Goal: Check status: Check status

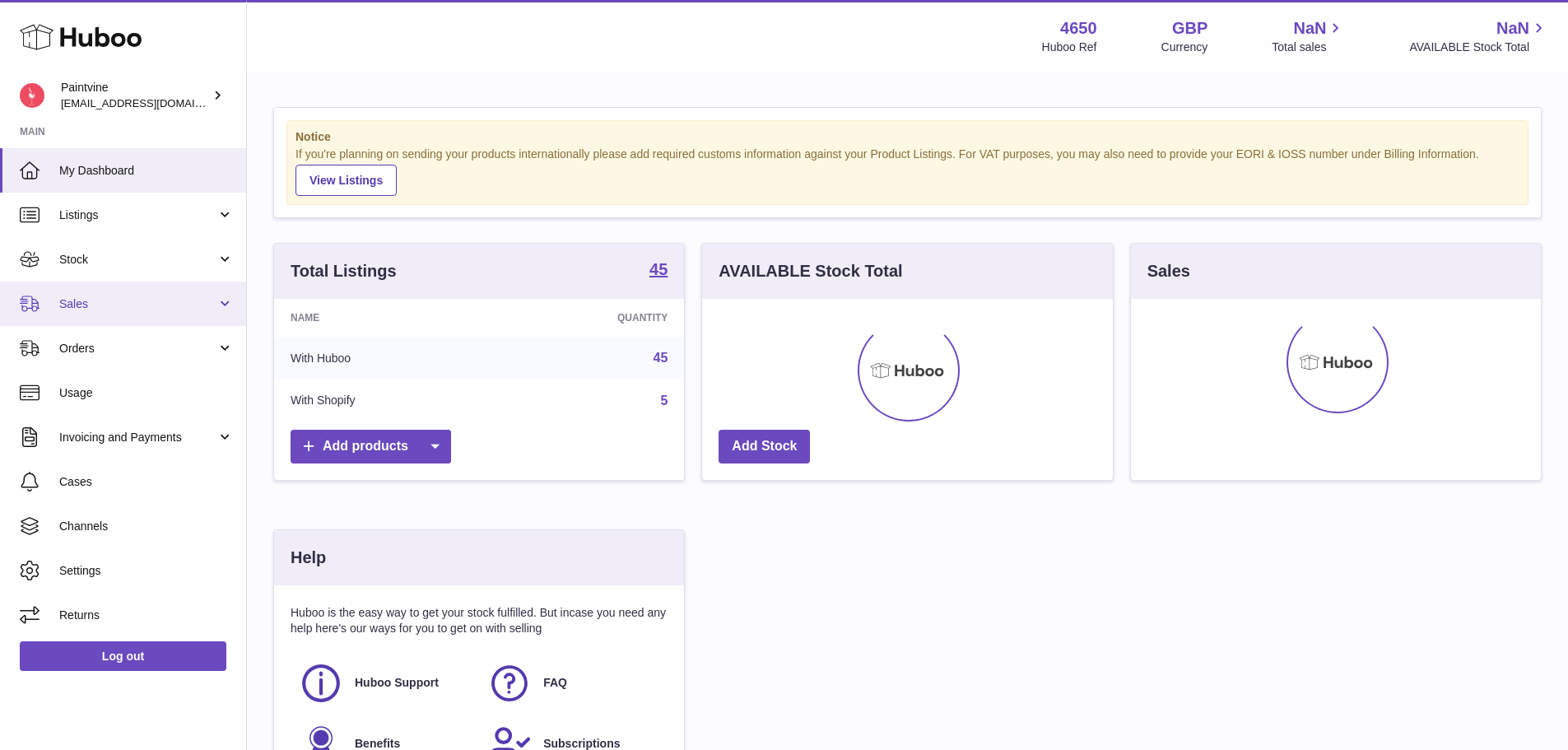
click at [151, 295] on link "Sales" at bounding box center [123, 303] width 246 height 45
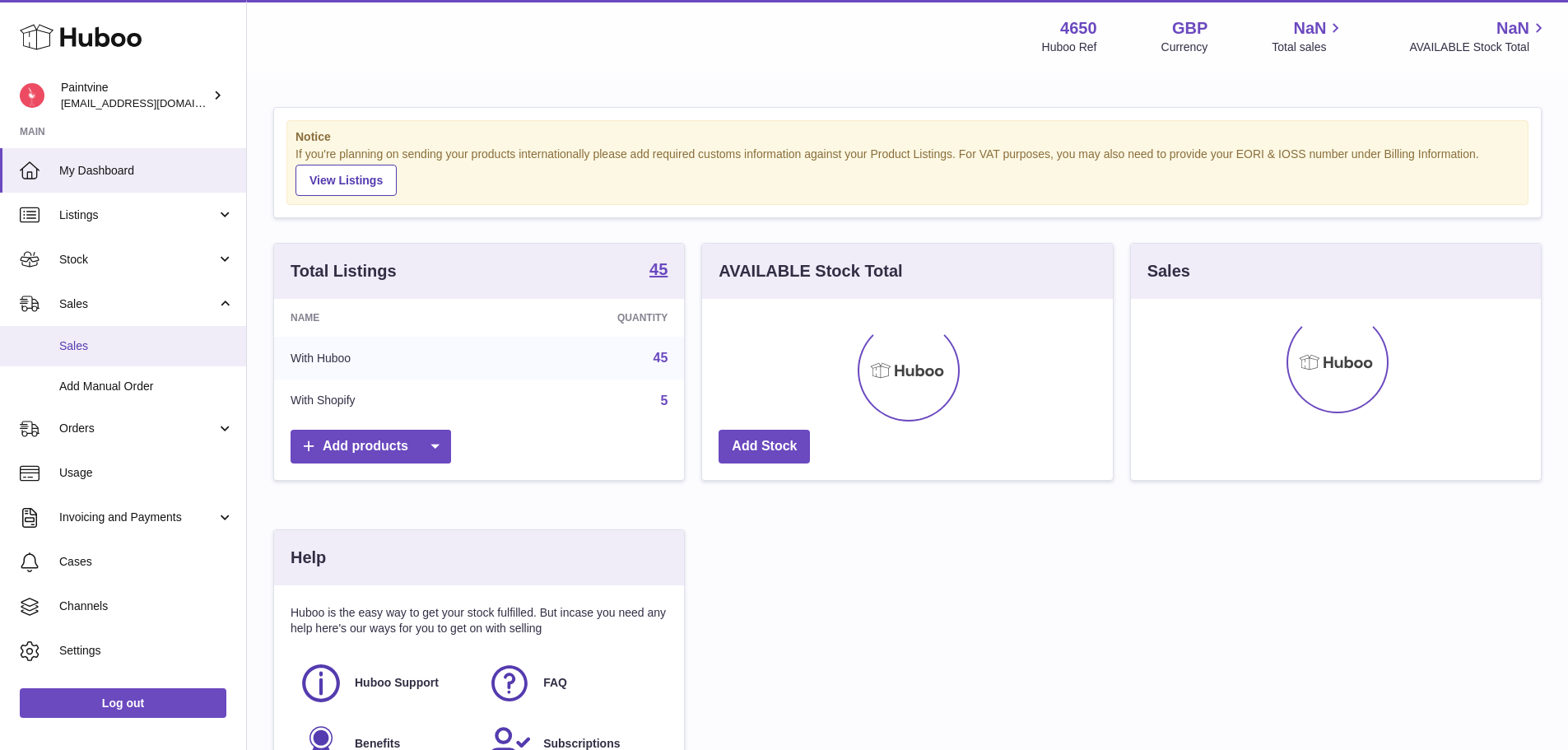
click at [148, 354] on link "Sales" at bounding box center [123, 346] width 246 height 40
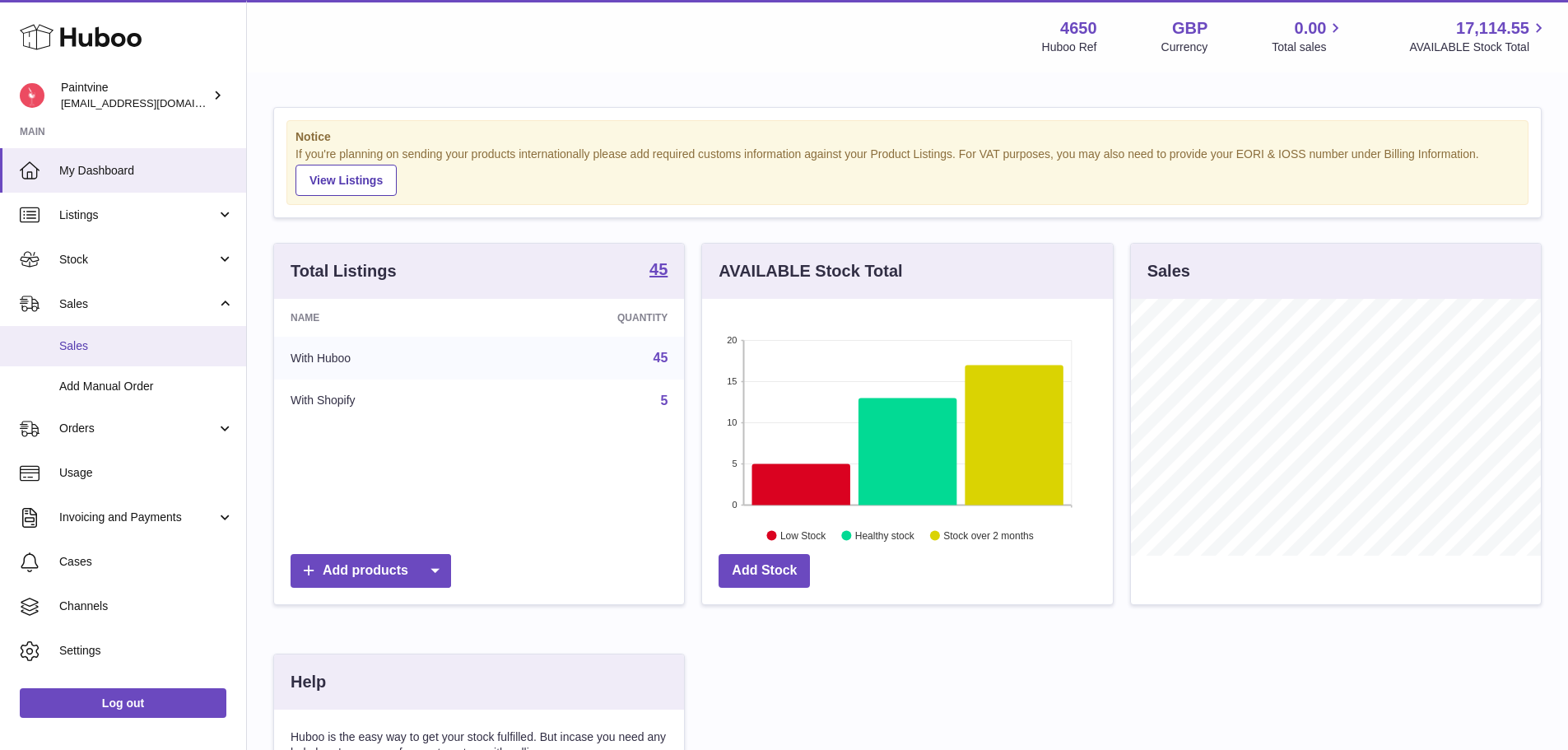
scroll to position [257, 411]
click at [108, 344] on span "Sales" at bounding box center [146, 346] width 174 height 16
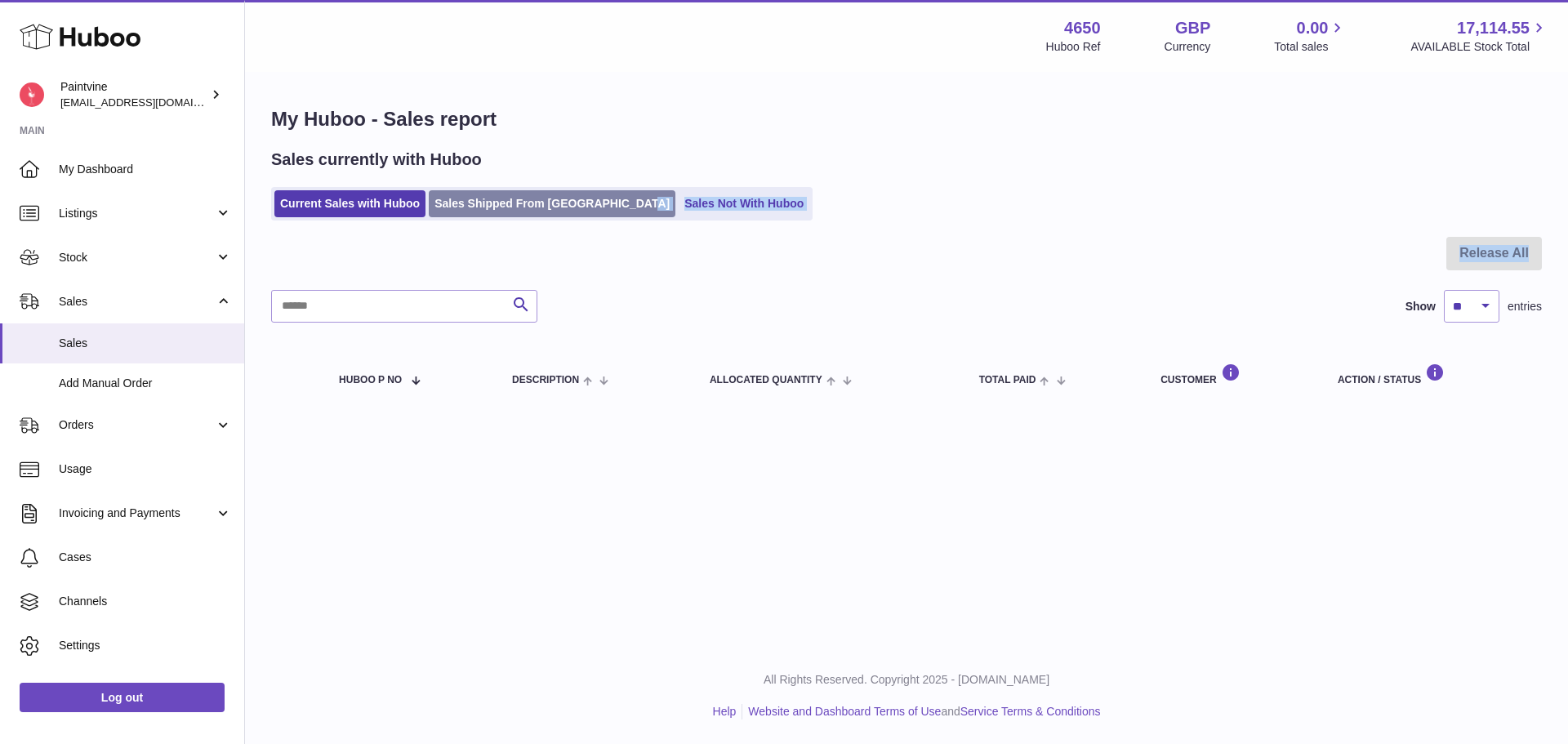
drag, startPoint x: 462, startPoint y: 220, endPoint x: 480, endPoint y: 205, distance: 23.4
click at [463, 220] on div "My Huboo - Sales report Sales currently with Huboo Current Sales with Huboo Sal…" at bounding box center [906, 258] width 1323 height 369
click at [483, 203] on link "Sales Shipped From [GEOGRAPHIC_DATA]" at bounding box center [551, 204] width 246 height 27
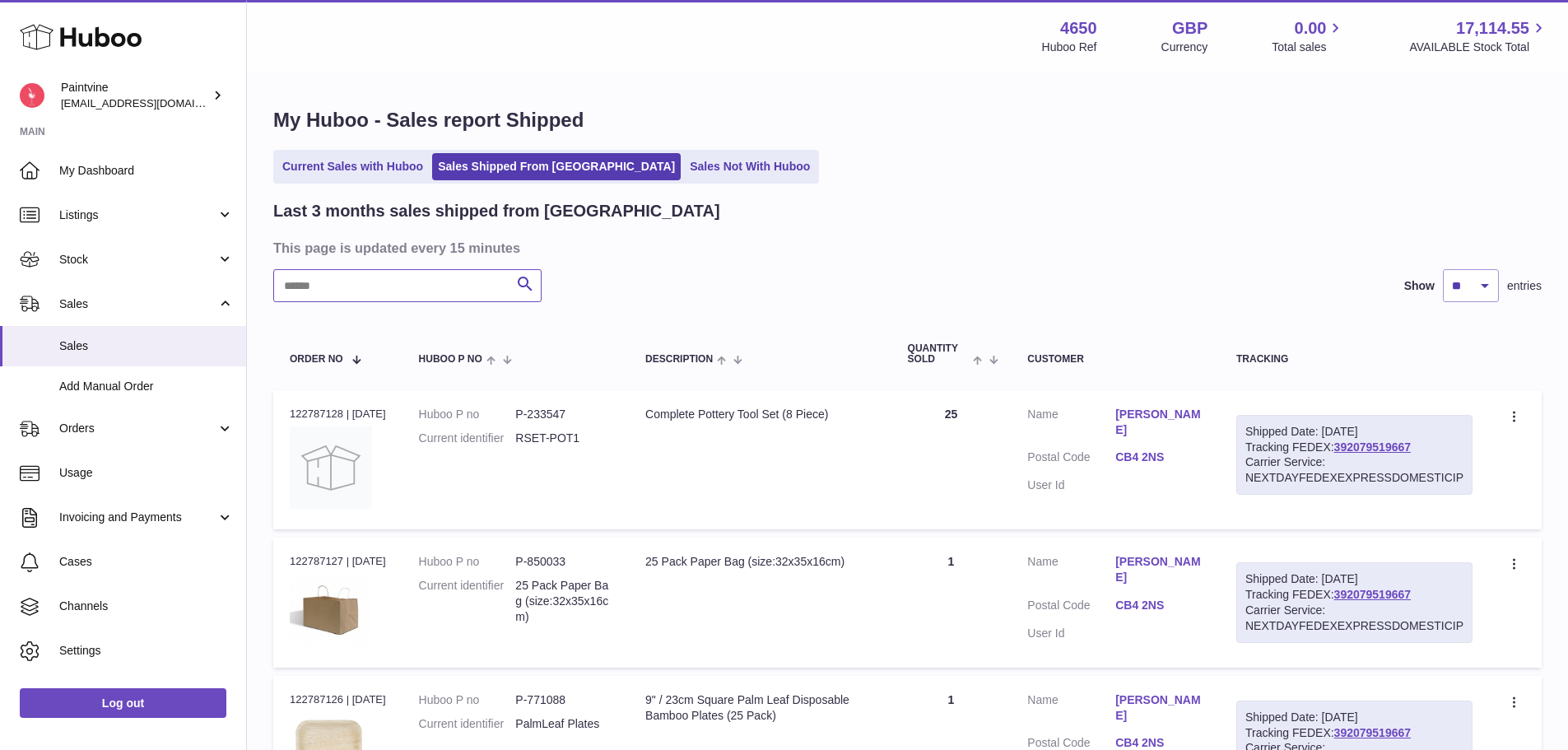
click at [412, 285] on input "text" at bounding box center [407, 285] width 268 height 33
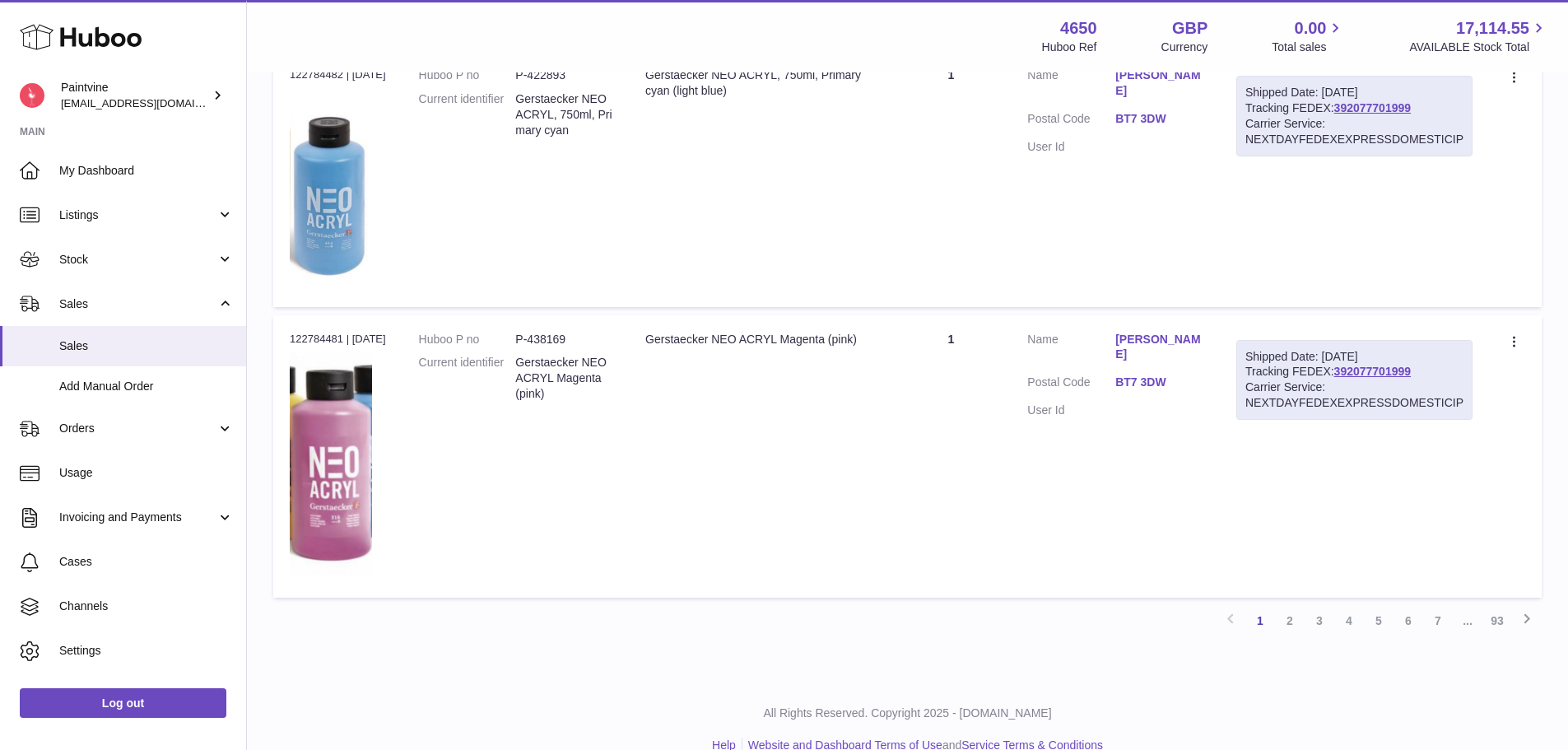
scroll to position [1807, 0]
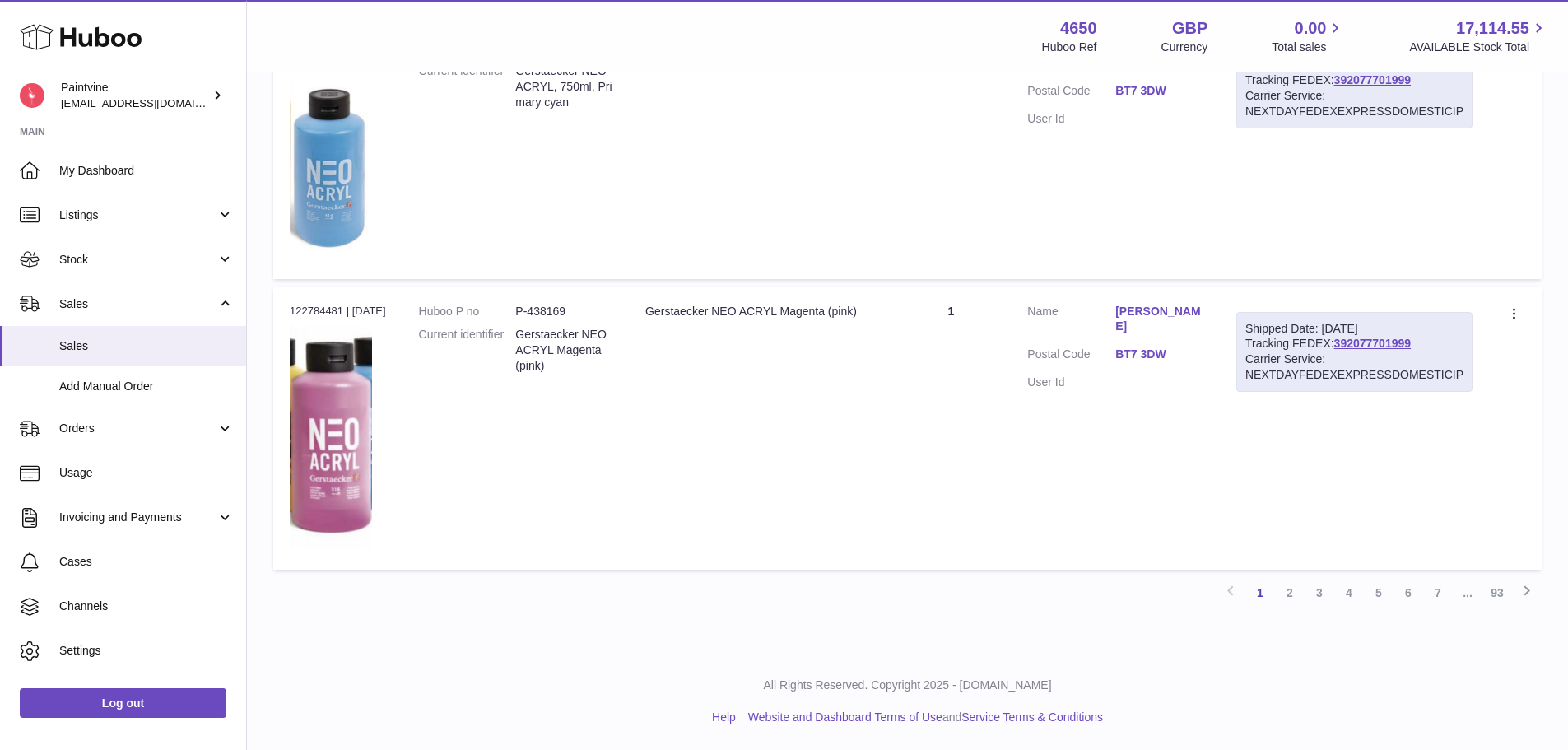
click at [1290, 593] on link "2" at bounding box center [1289, 592] width 29 height 29
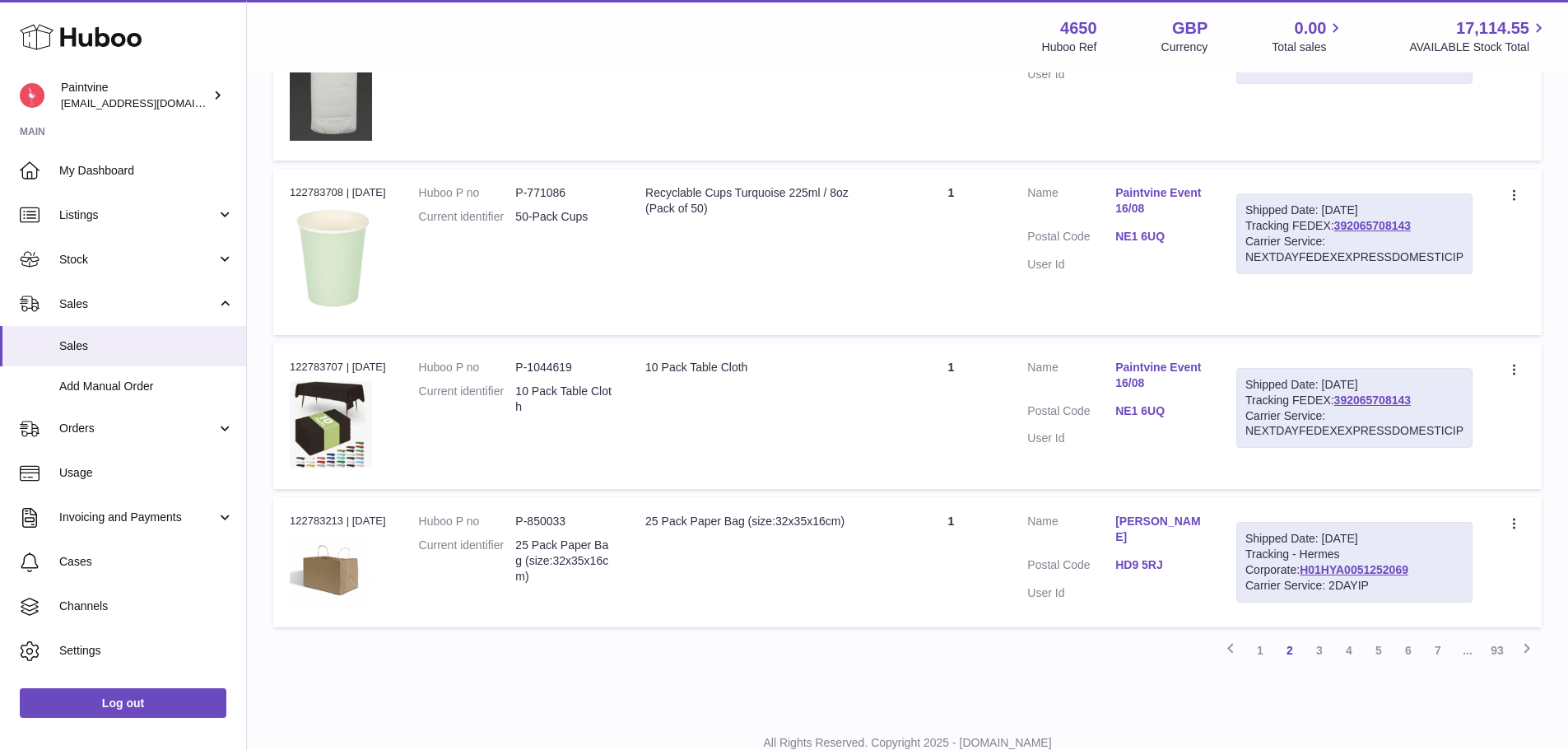
scroll to position [1397, 0]
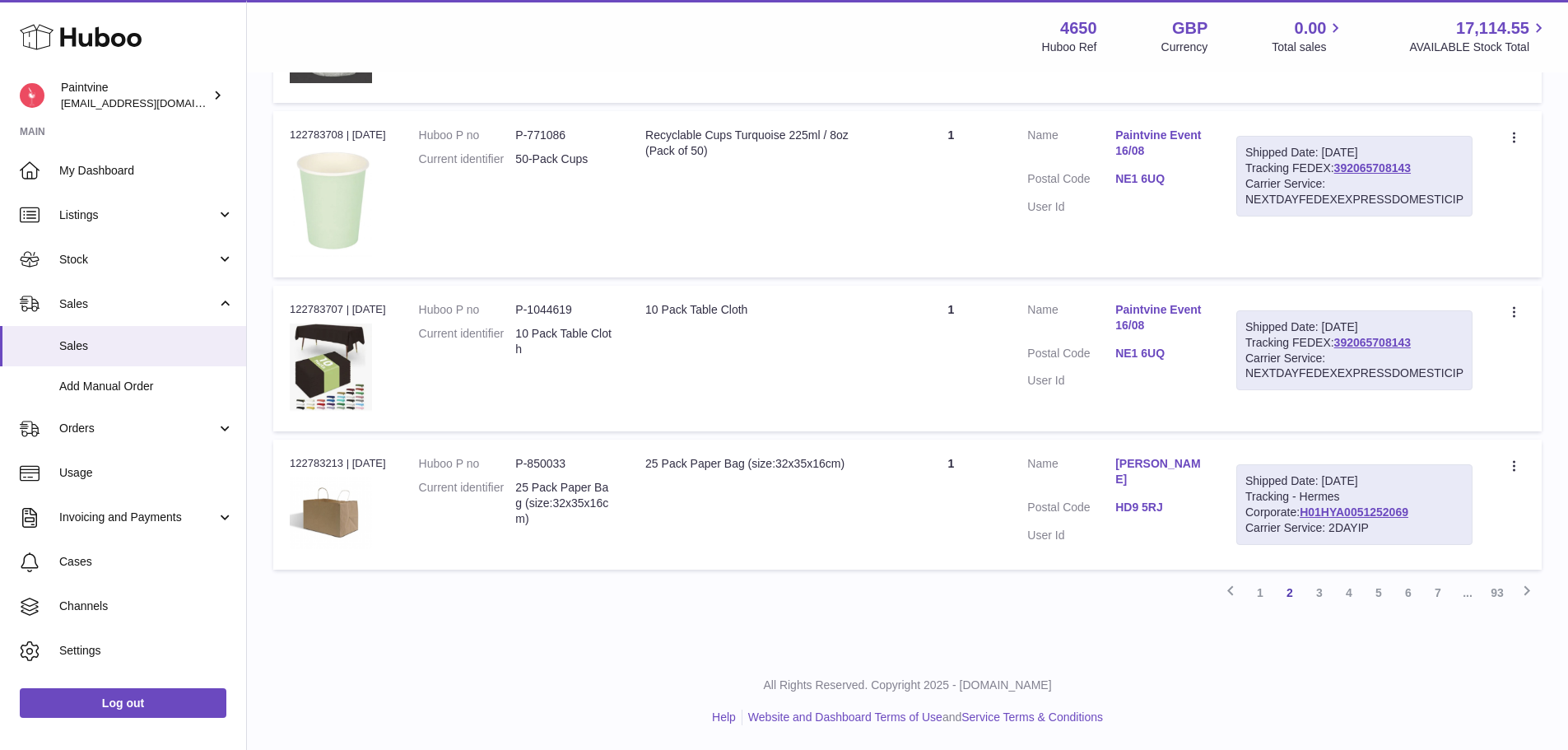
click at [1156, 500] on link "HD9 5RJ" at bounding box center [1159, 508] width 88 height 16
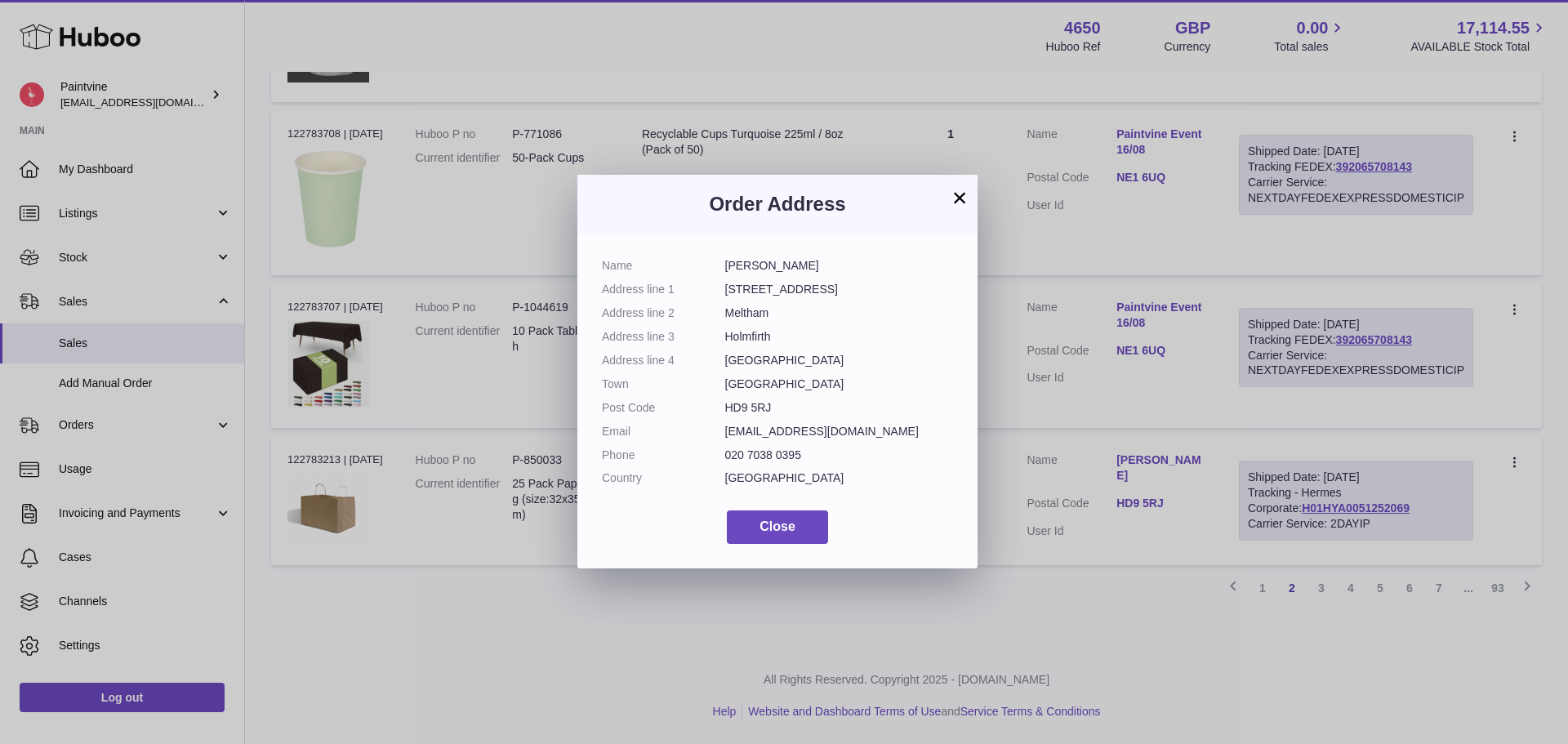
click at [957, 200] on button "×" at bounding box center [959, 197] width 19 height 19
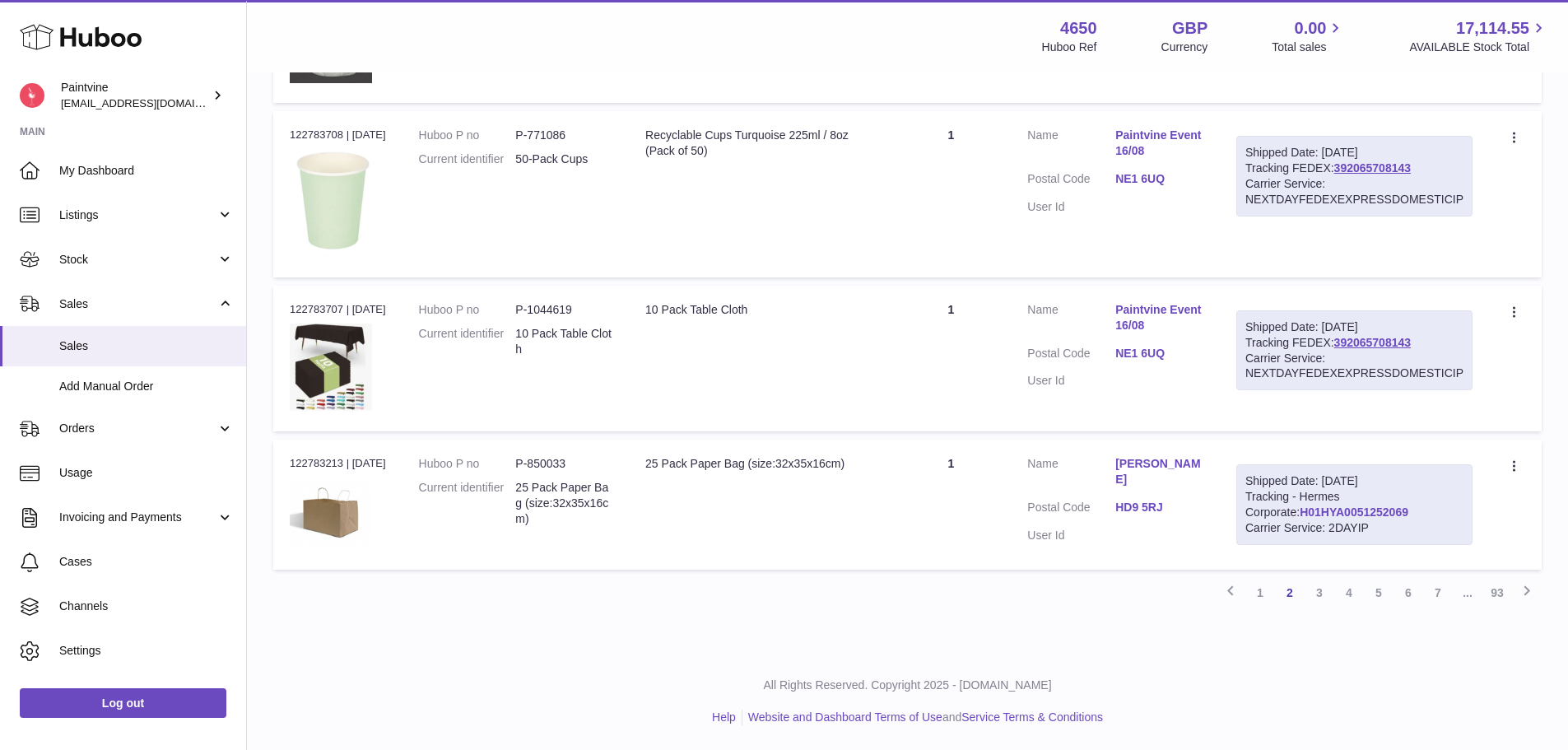
drag, startPoint x: 1304, startPoint y: 506, endPoint x: 1289, endPoint y: 514, distance: 17.0
click at [1300, 514] on link "H01HYA0051252069" at bounding box center [1353, 512] width 109 height 13
click at [1260, 584] on link "1" at bounding box center [1260, 592] width 29 height 29
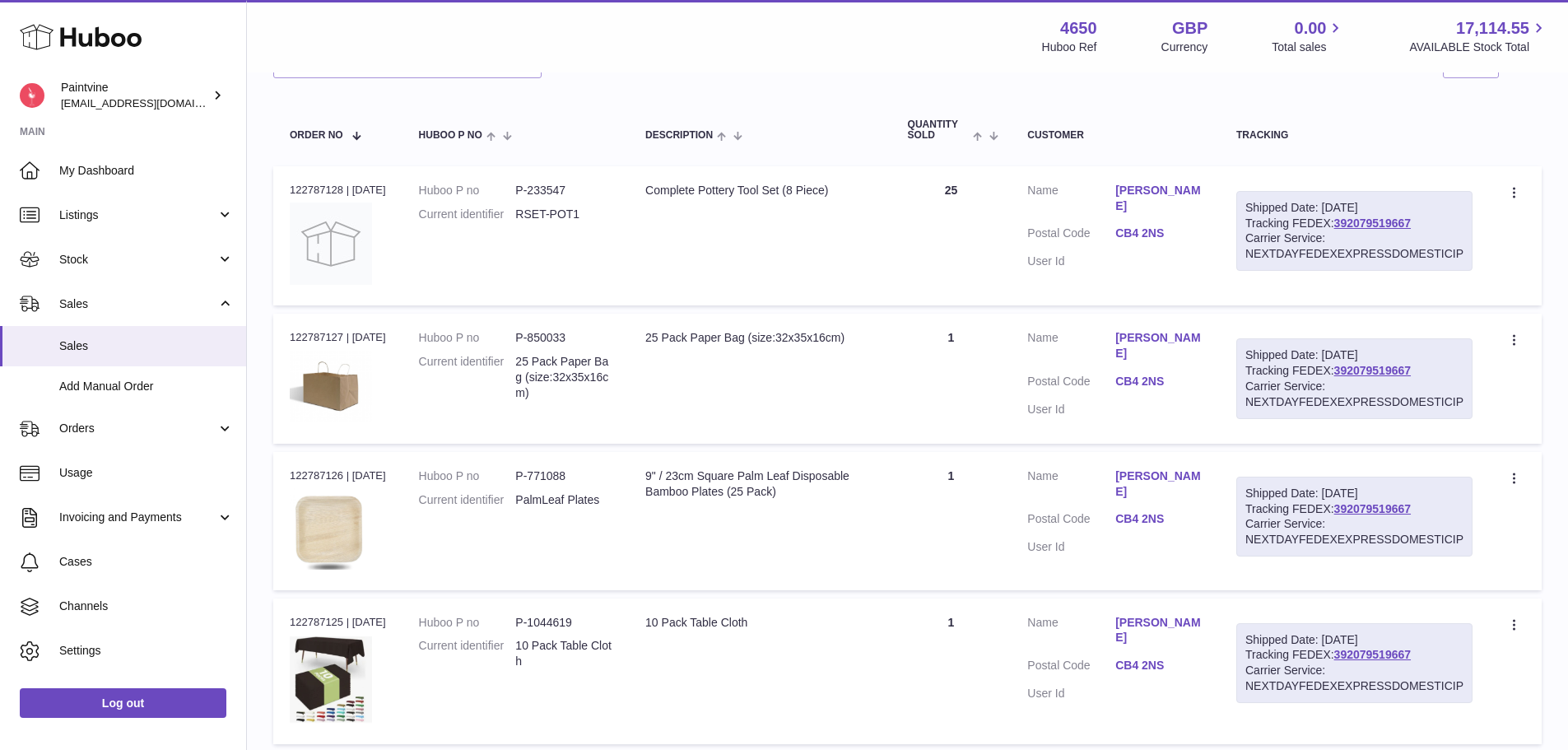
scroll to position [225, 0]
click at [1360, 222] on link "392079519667" at bounding box center [1372, 222] width 77 height 13
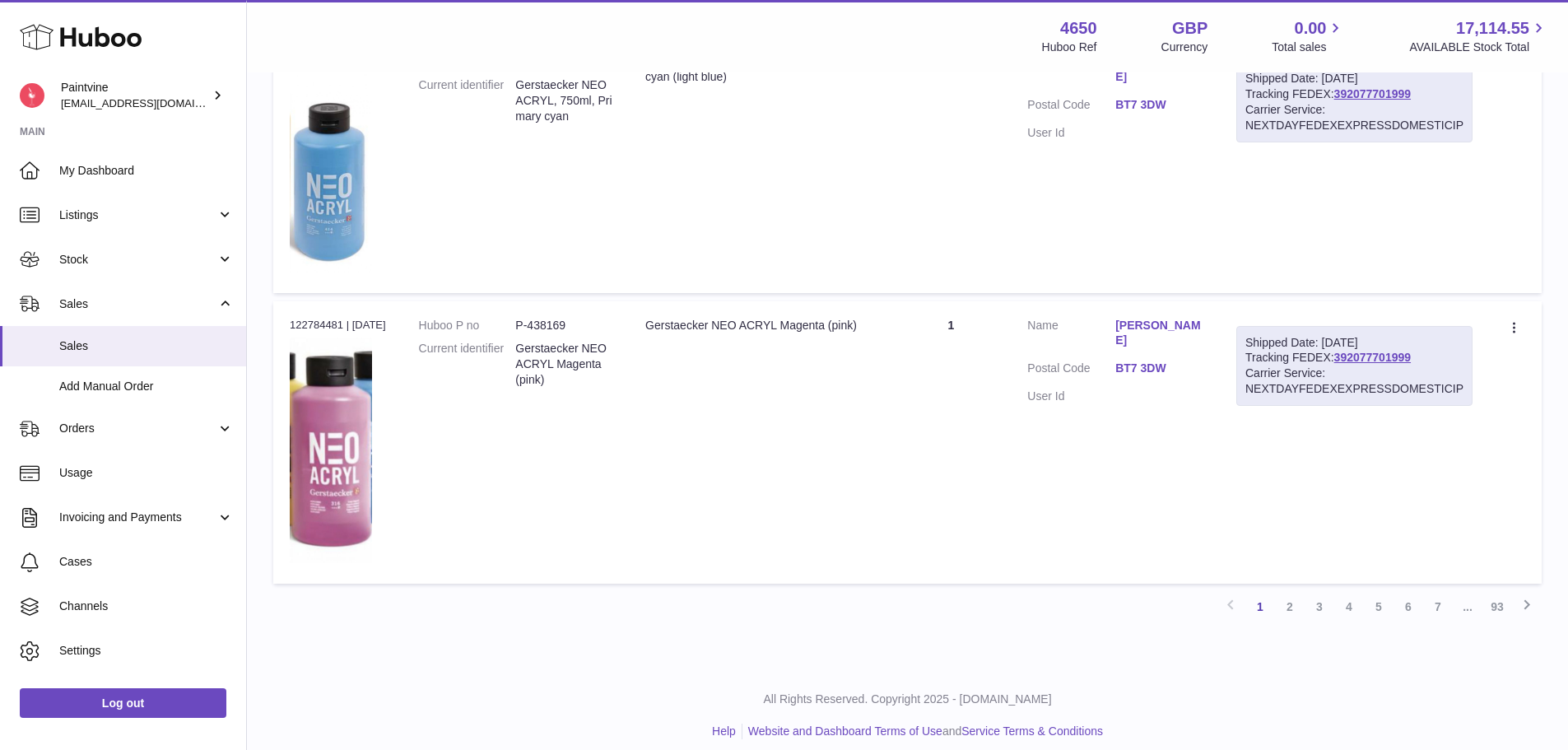
scroll to position [1807, 0]
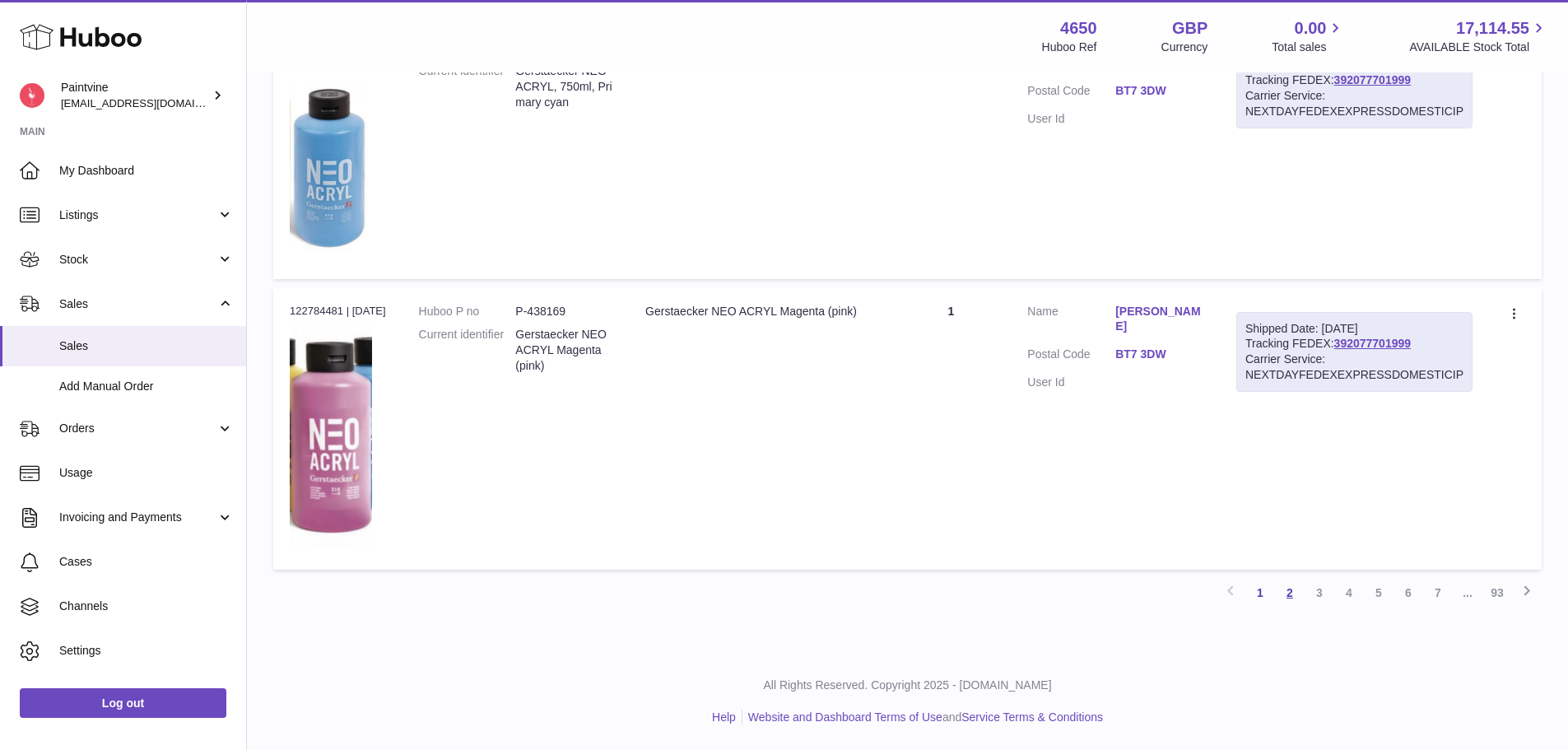
click at [1287, 588] on link "2" at bounding box center [1289, 592] width 29 height 29
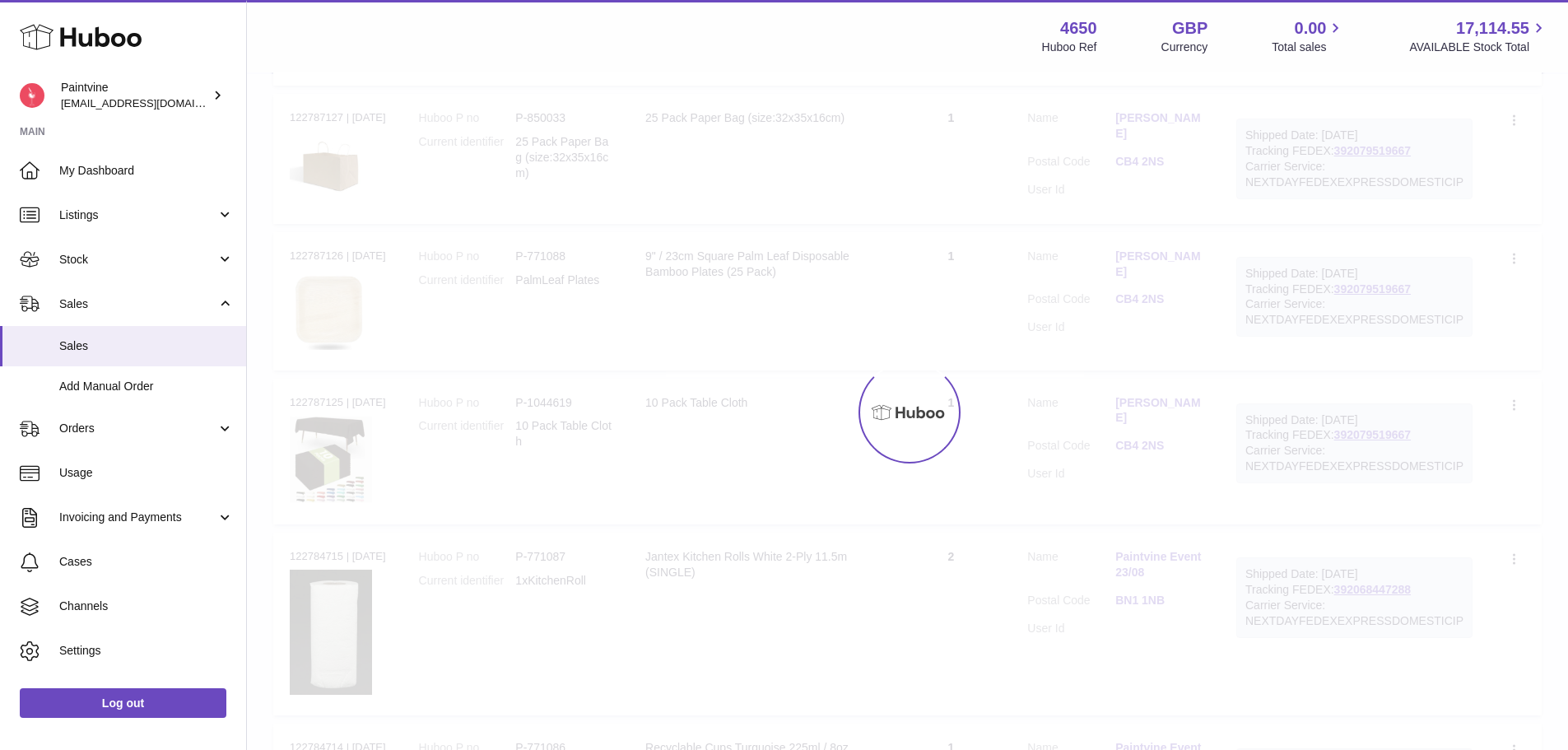
scroll to position [74, 0]
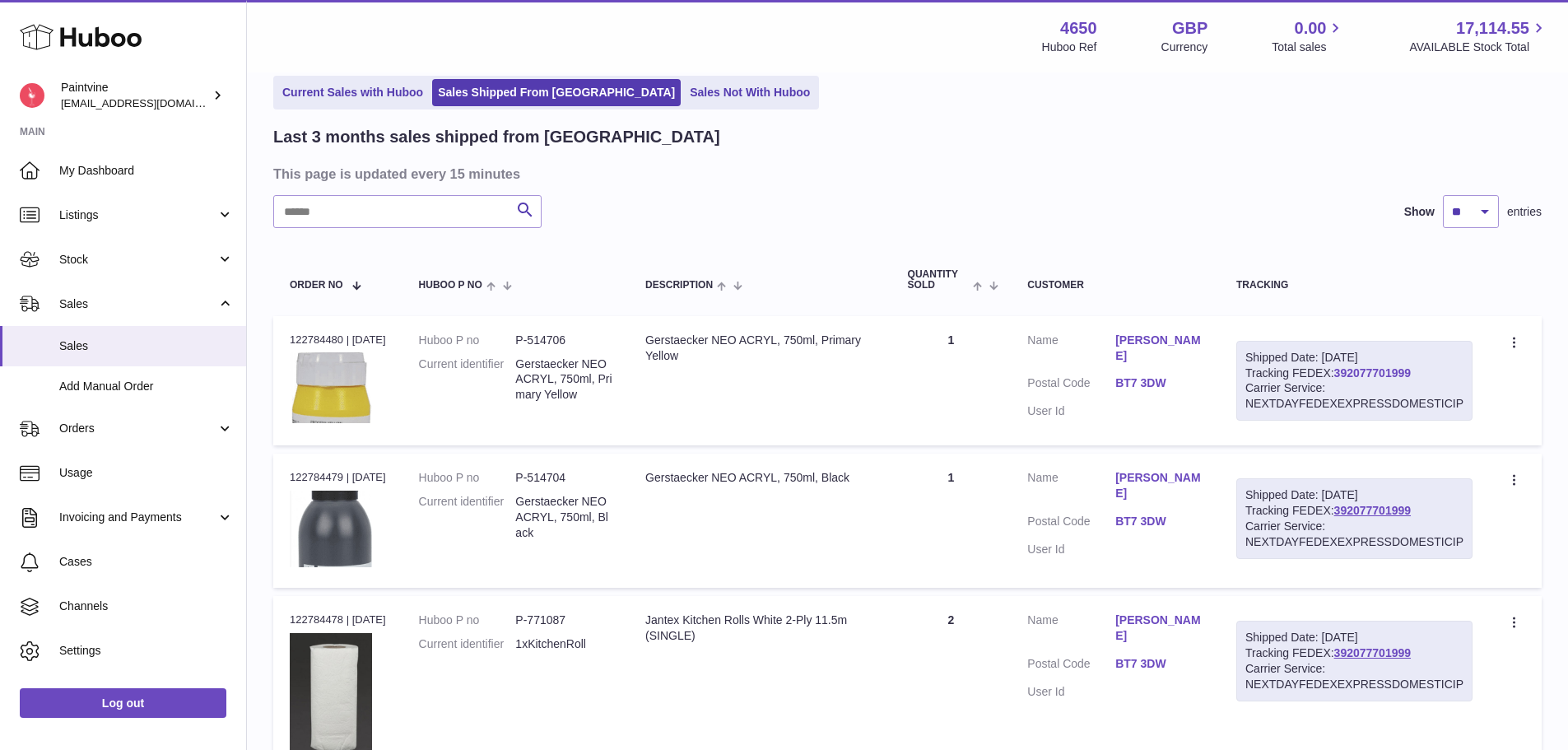
click at [1362, 371] on link "392077701999" at bounding box center [1372, 373] width 77 height 13
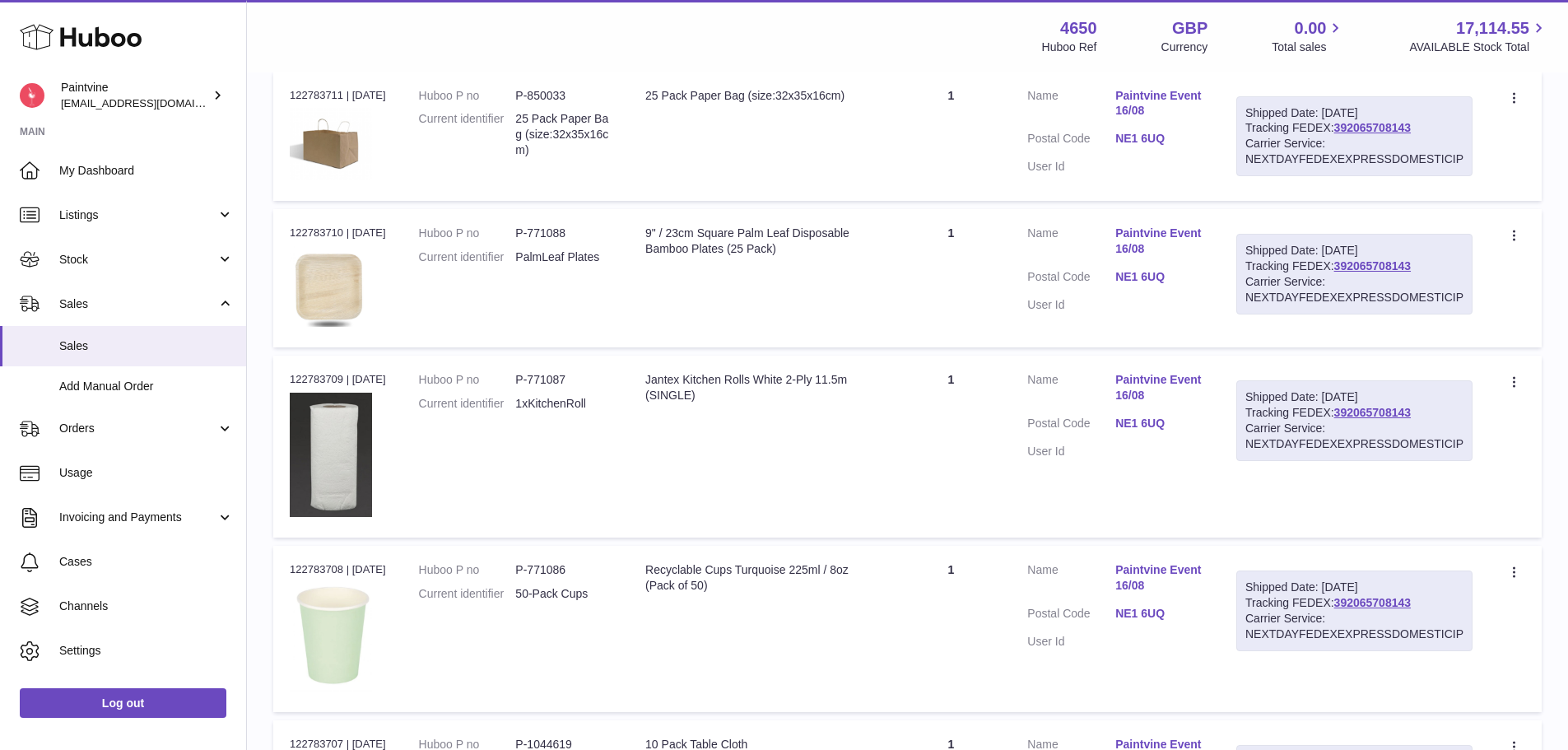
scroll to position [974, 0]
click at [1156, 139] on link "NE1 6UQ" at bounding box center [1159, 138] width 88 height 16
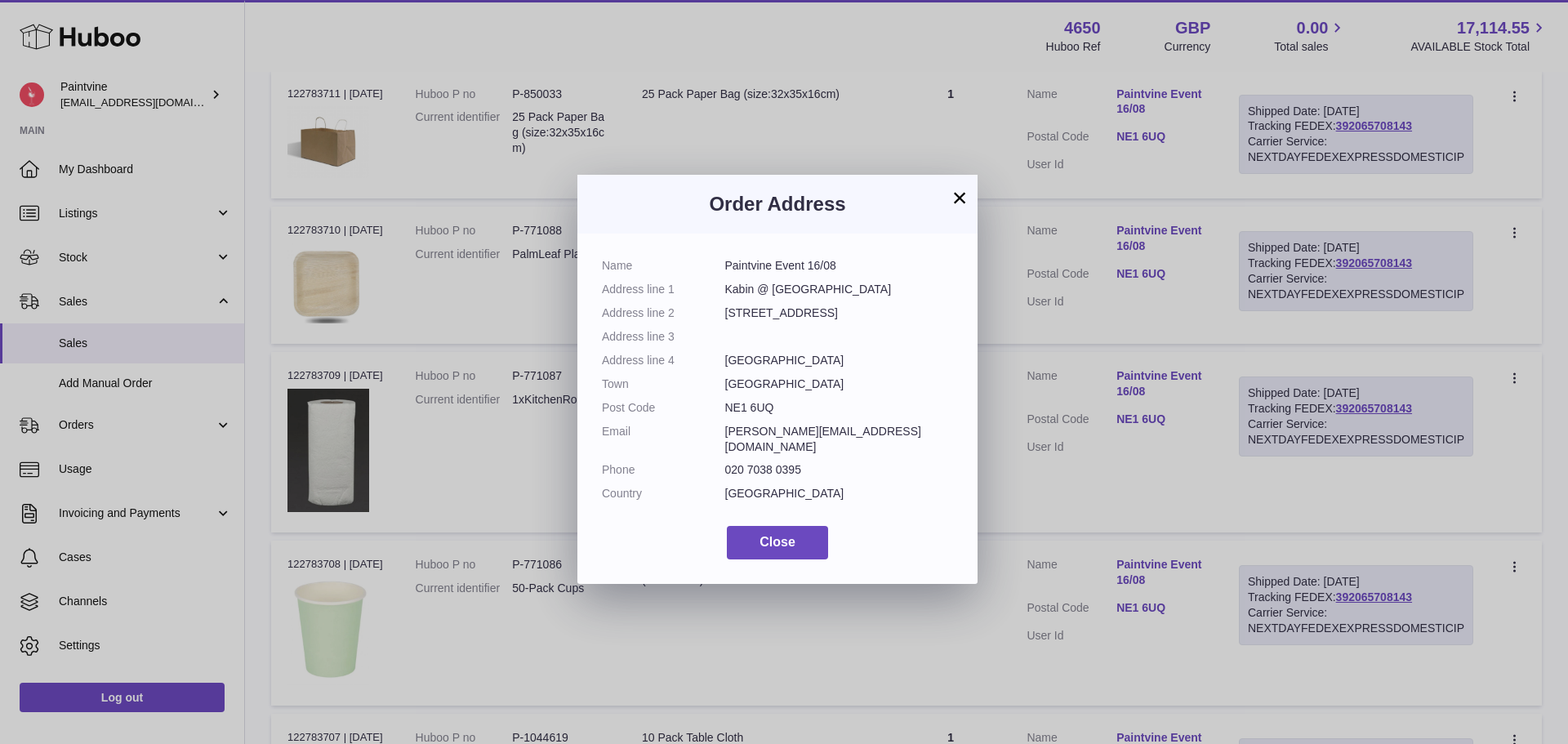
click at [961, 201] on button "×" at bounding box center [959, 197] width 19 height 19
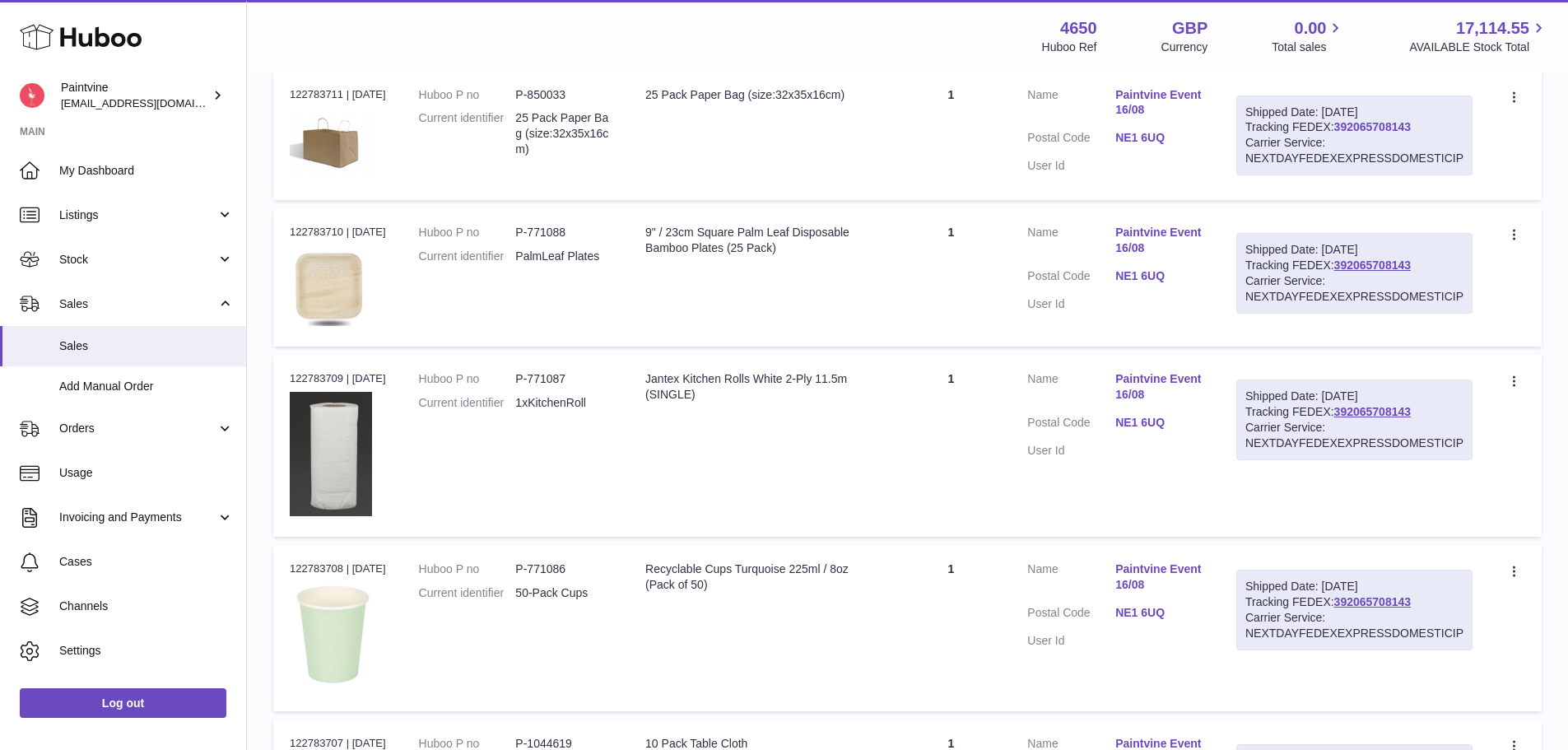
click at [1398, 126] on link "392065708143" at bounding box center [1372, 127] width 77 height 13
